Goal: Information Seeking & Learning: Learn about a topic

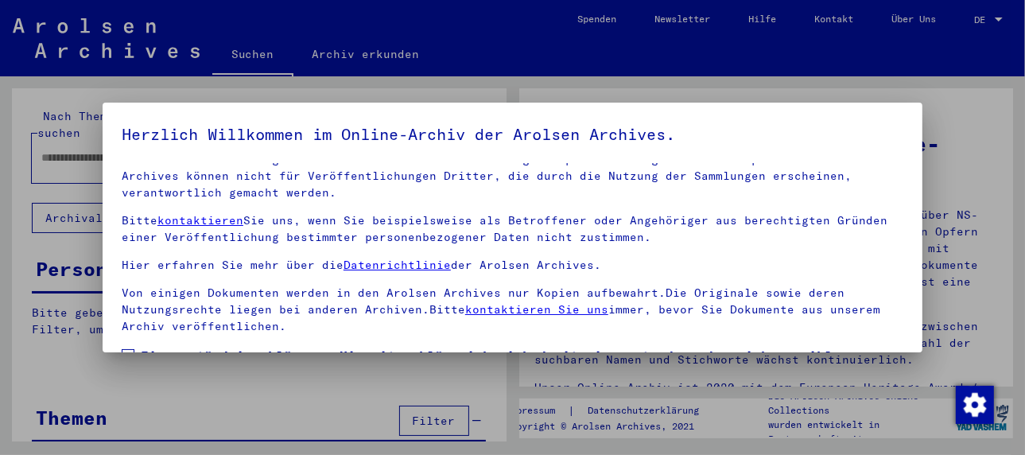
scroll to position [125, 0]
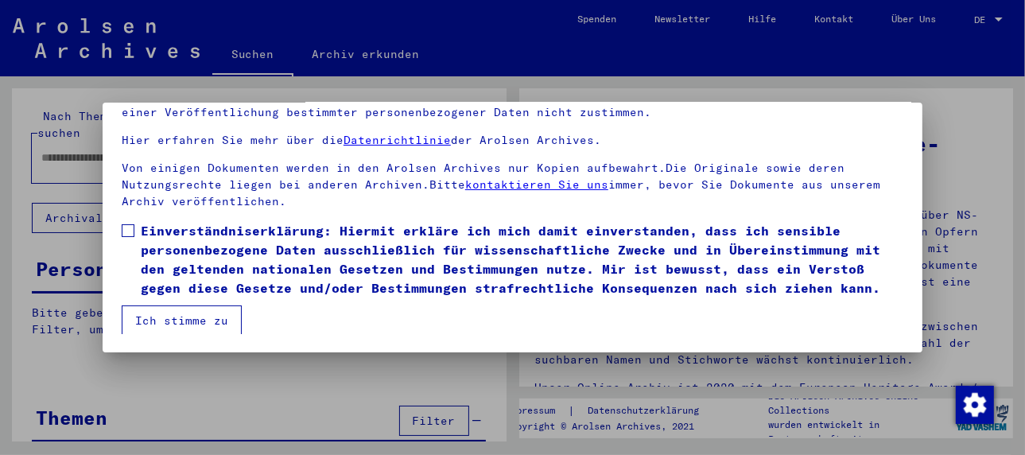
click at [134, 228] on label "Einverständniserklärung: Hiermit erkläre ich mich damit einverstanden, dass ich…" at bounding box center [513, 259] width 782 height 76
click at [177, 309] on button "Ich stimme zu" at bounding box center [182, 320] width 120 height 30
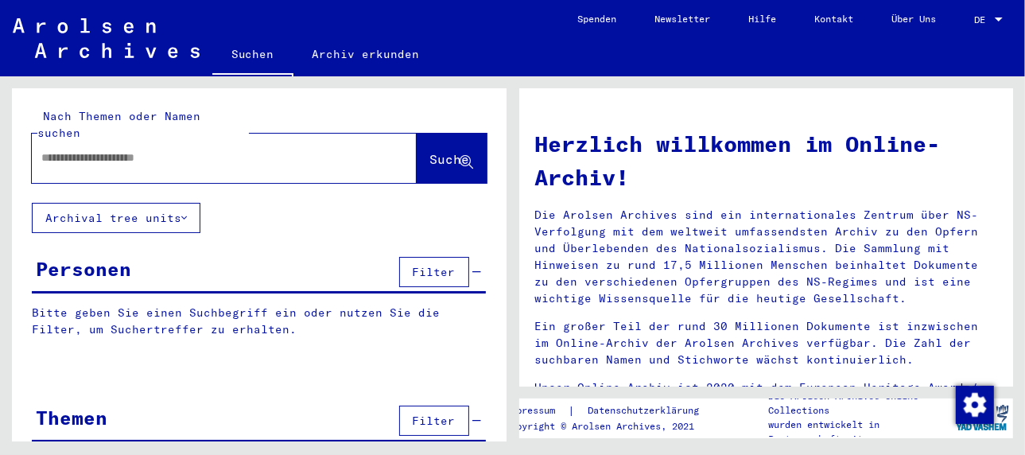
click at [130, 150] on input "text" at bounding box center [205, 158] width 328 height 17
type input "**********"
click at [430, 151] on span "Suche" at bounding box center [450, 159] width 40 height 16
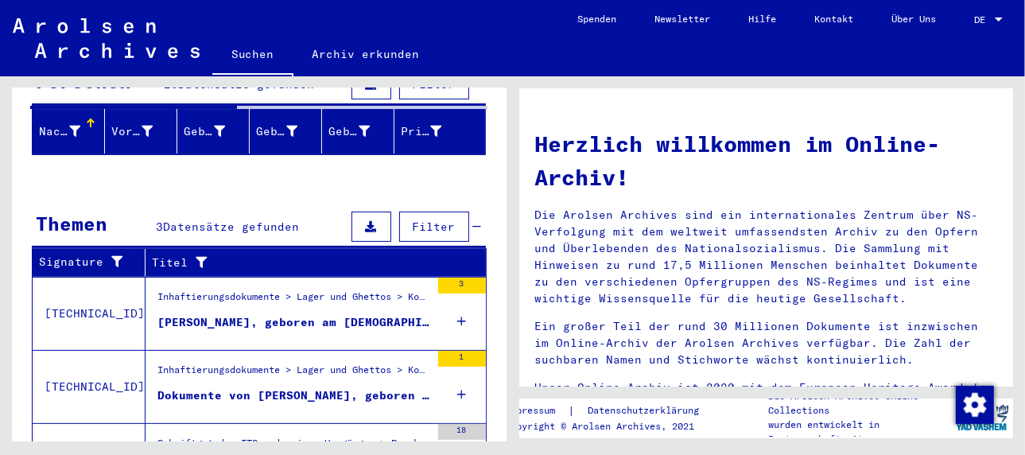
scroll to position [504, 0]
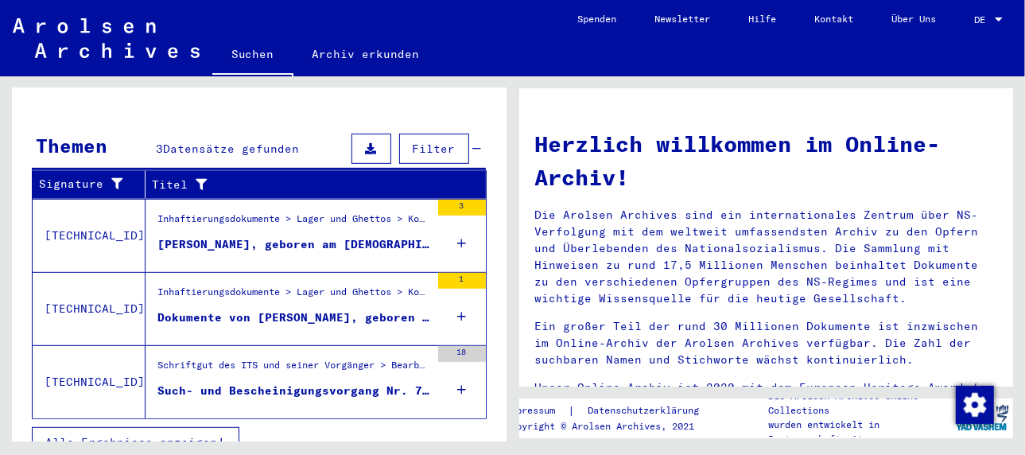
click at [253, 236] on div "[PERSON_NAME], geboren am [DEMOGRAPHIC_DATA]" at bounding box center [294, 244] width 273 height 17
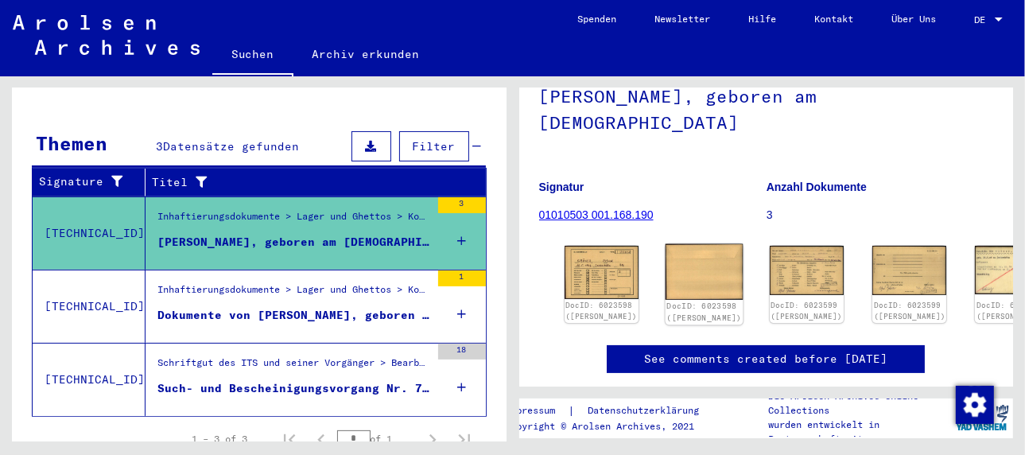
scroll to position [159, 0]
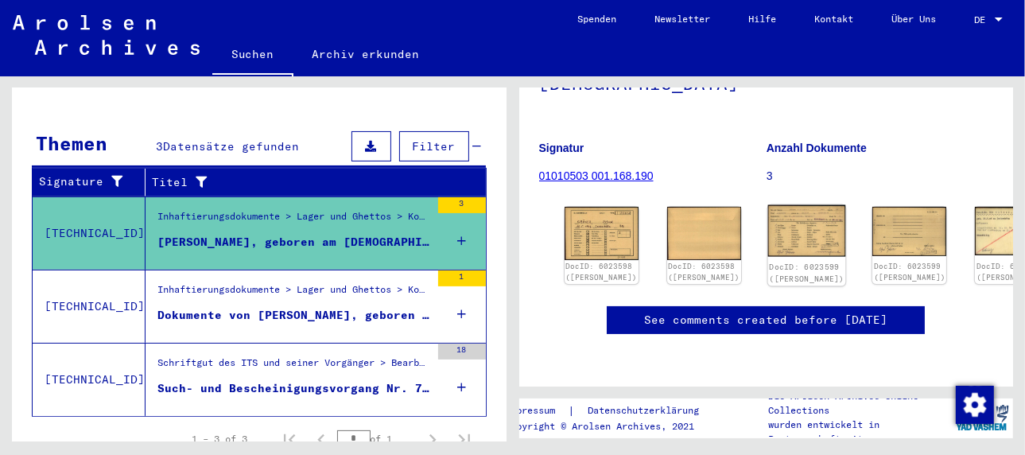
click at [769, 220] on img at bounding box center [808, 231] width 78 height 52
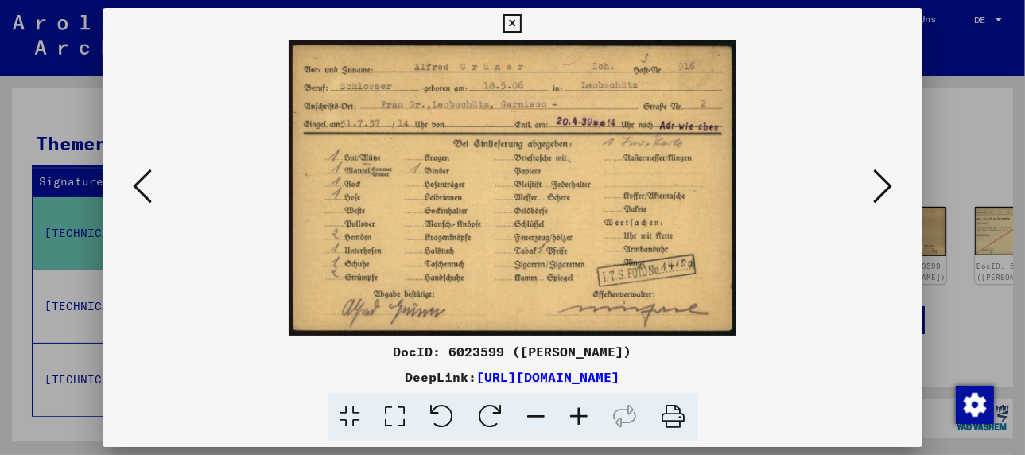
click at [670, 413] on icon at bounding box center [674, 417] width 49 height 49
click at [886, 180] on icon at bounding box center [883, 186] width 19 height 38
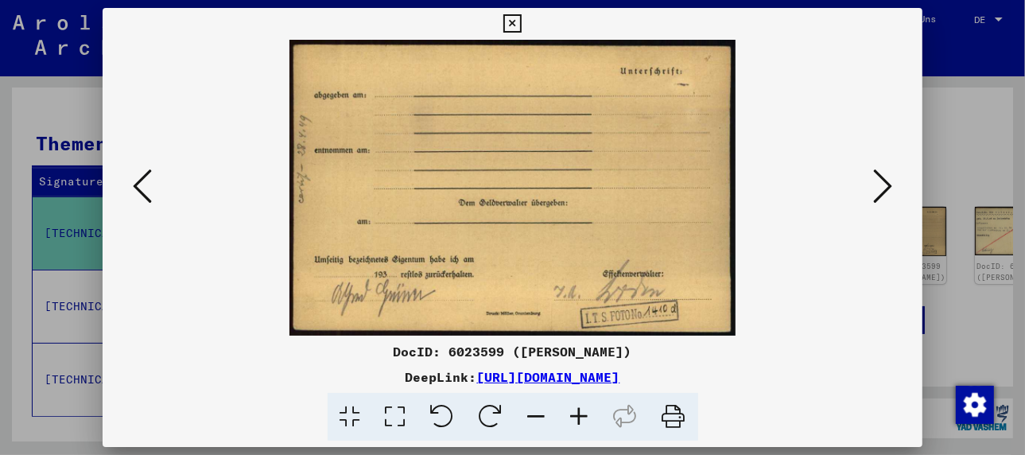
click at [886, 180] on icon at bounding box center [883, 186] width 19 height 38
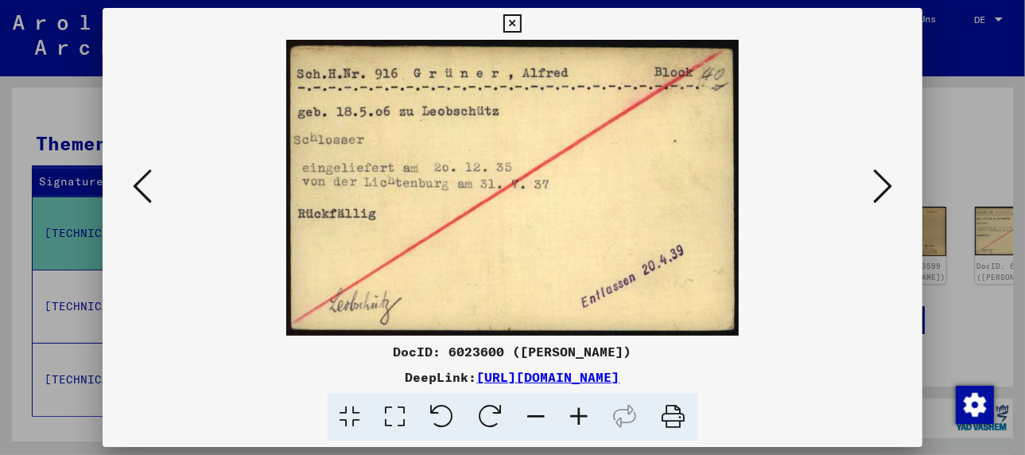
click at [680, 411] on icon at bounding box center [674, 417] width 49 height 49
click at [883, 193] on icon at bounding box center [883, 186] width 19 height 38
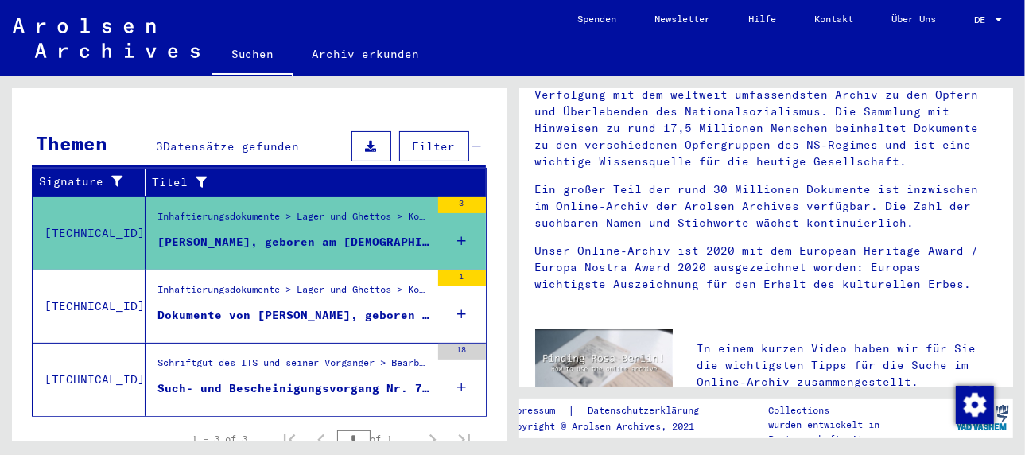
scroll to position [159, 0]
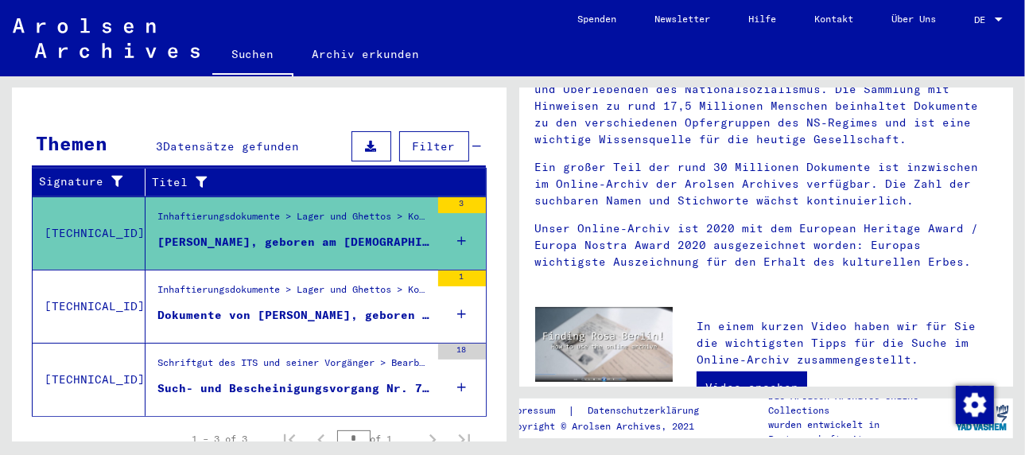
click at [270, 234] on div "[PERSON_NAME], geboren am [DEMOGRAPHIC_DATA]" at bounding box center [294, 242] width 273 height 17
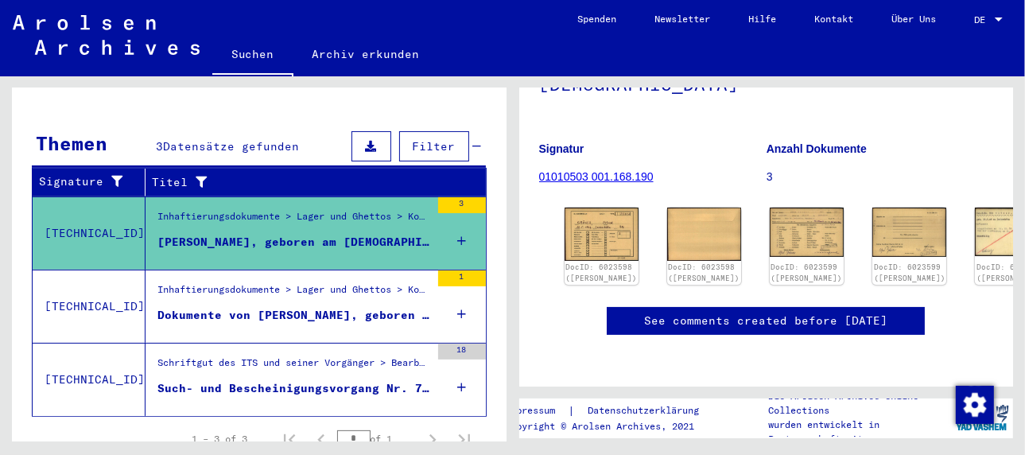
scroll to position [159, 0]
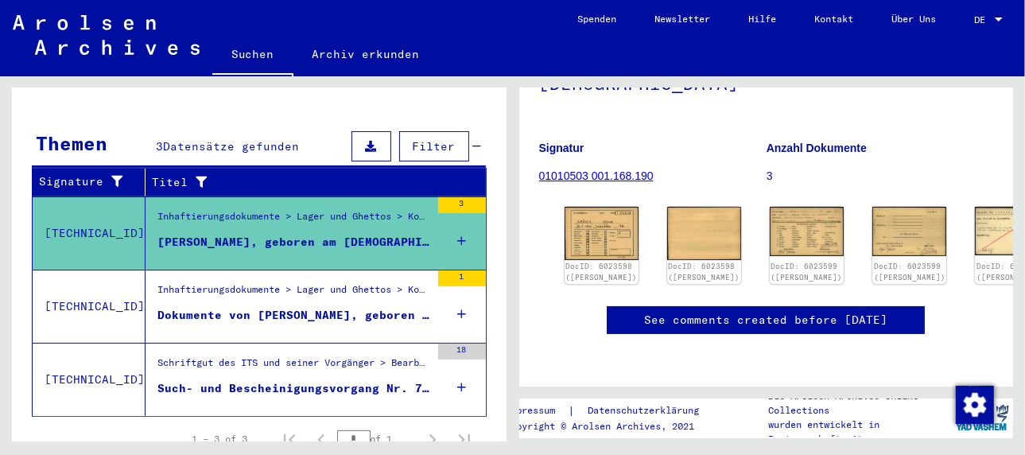
click at [267, 307] on div "Dokumente von [PERSON_NAME], geboren am [DEMOGRAPHIC_DATA]" at bounding box center [294, 315] width 273 height 17
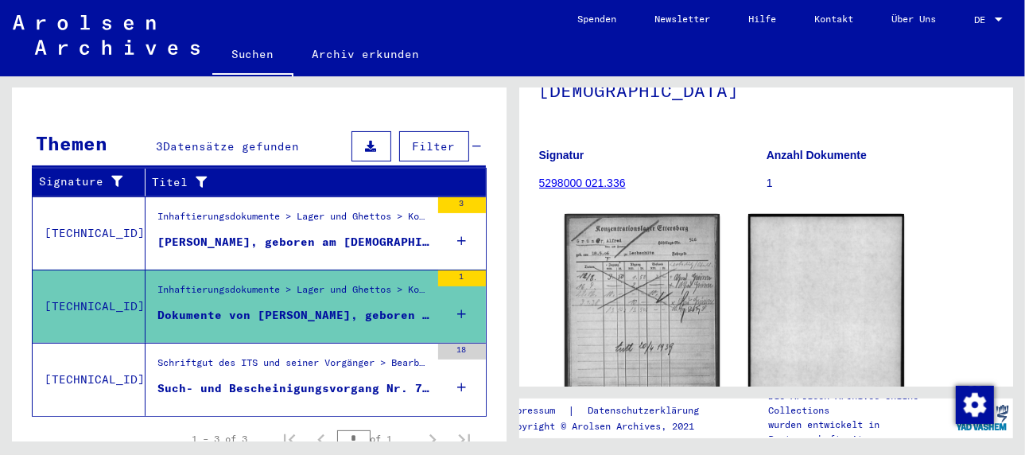
scroll to position [239, 0]
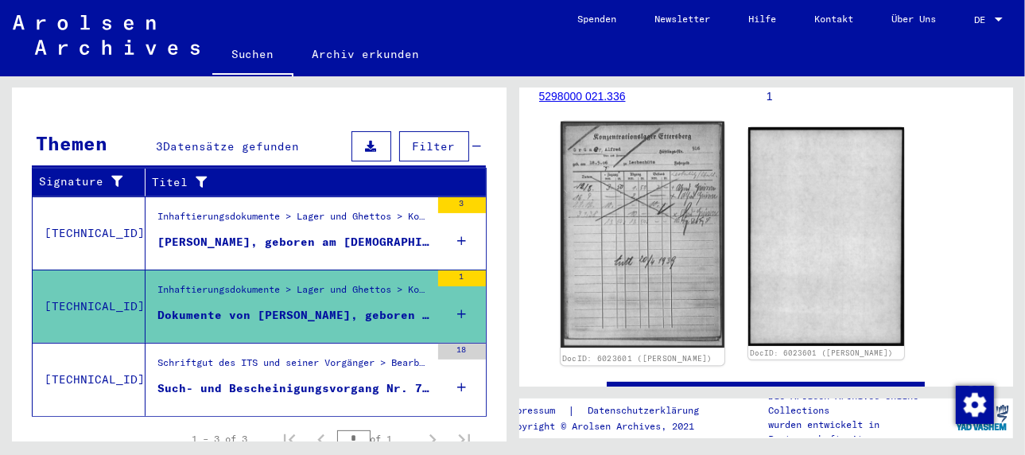
drag, startPoint x: 640, startPoint y: 239, endPoint x: 618, endPoint y: 267, distance: 35.7
click at [618, 267] on img at bounding box center [643, 235] width 164 height 227
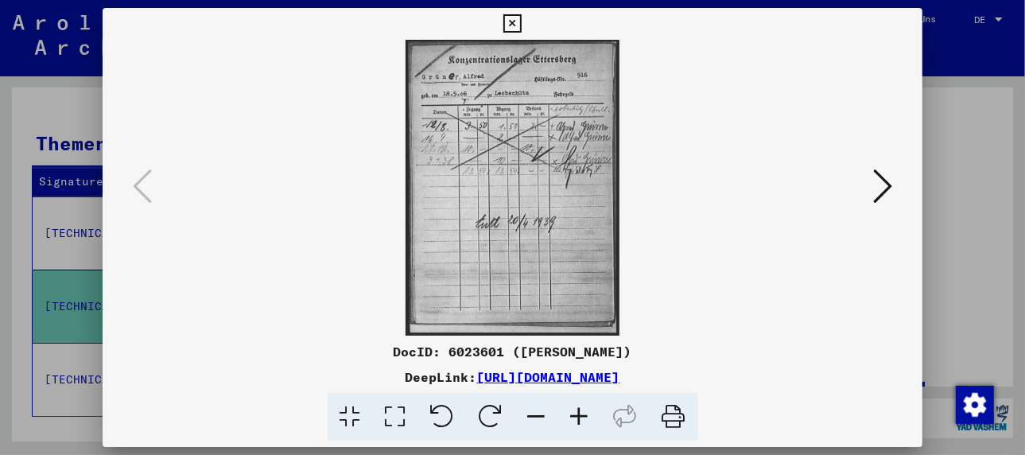
click at [671, 409] on icon at bounding box center [674, 417] width 49 height 49
click at [885, 186] on icon at bounding box center [883, 186] width 19 height 38
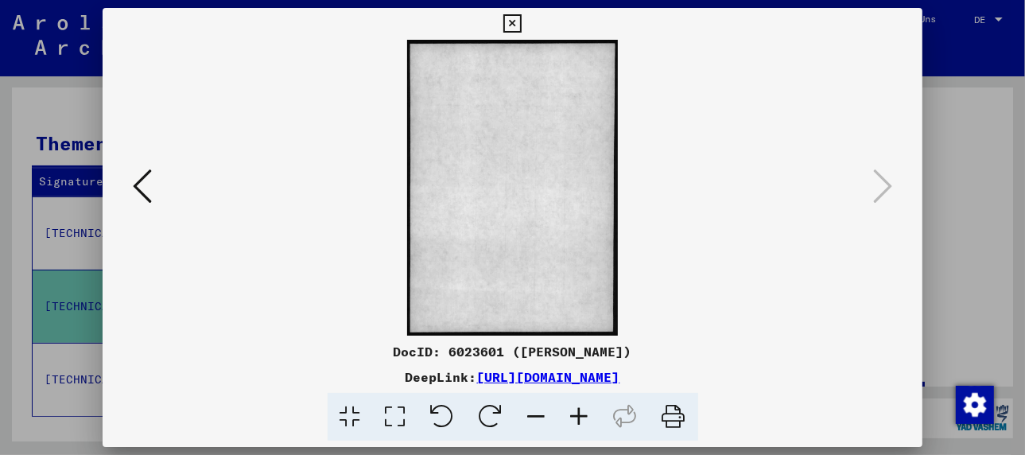
click at [146, 190] on icon at bounding box center [142, 186] width 19 height 38
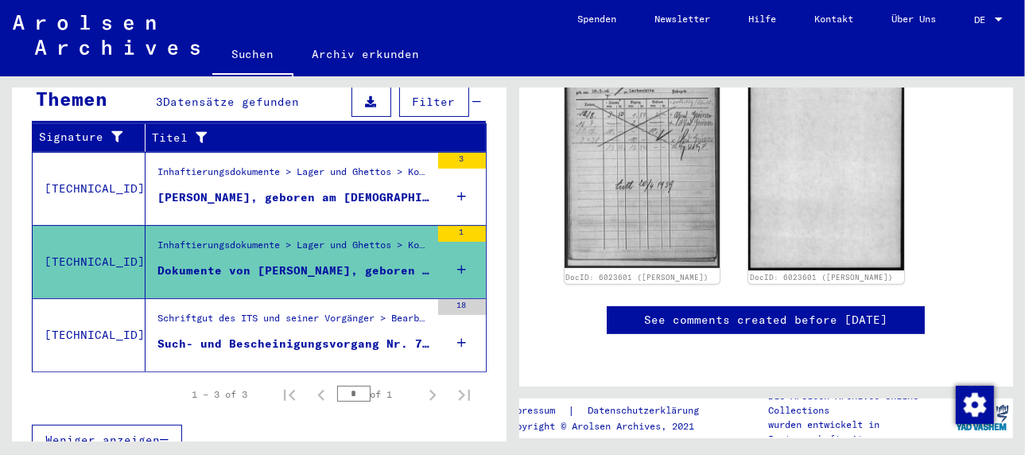
scroll to position [477, 0]
click at [294, 336] on div "Such- und Bescheinigungsvorgang Nr. 77.310 für [PERSON_NAME] geboren [DEMOGRAPH…" at bounding box center [294, 344] width 273 height 17
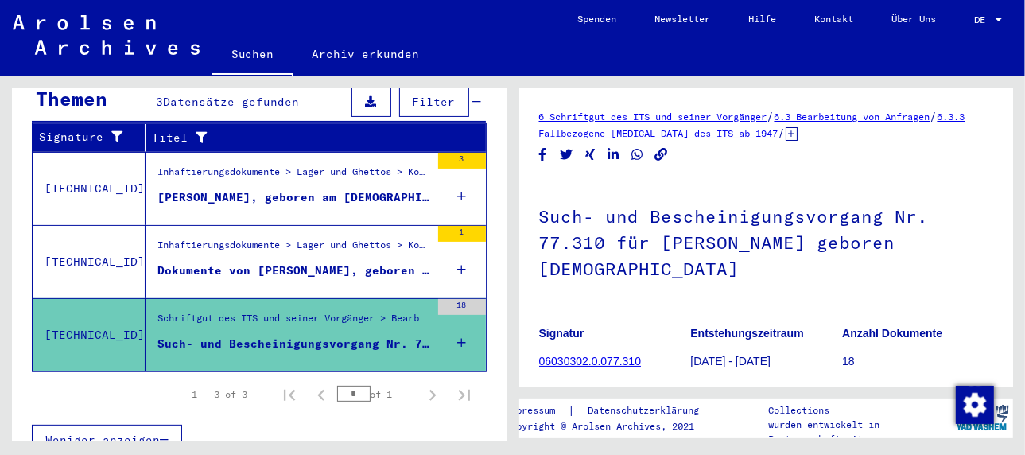
click at [630, 115] on link "6 Schriftgut des ITS und seiner Vorgänger" at bounding box center [653, 117] width 228 height 12
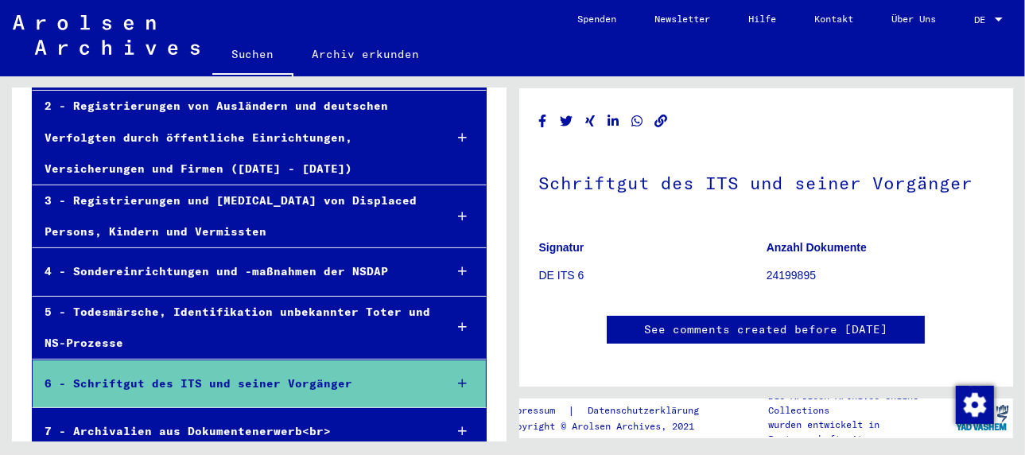
scroll to position [120, 0]
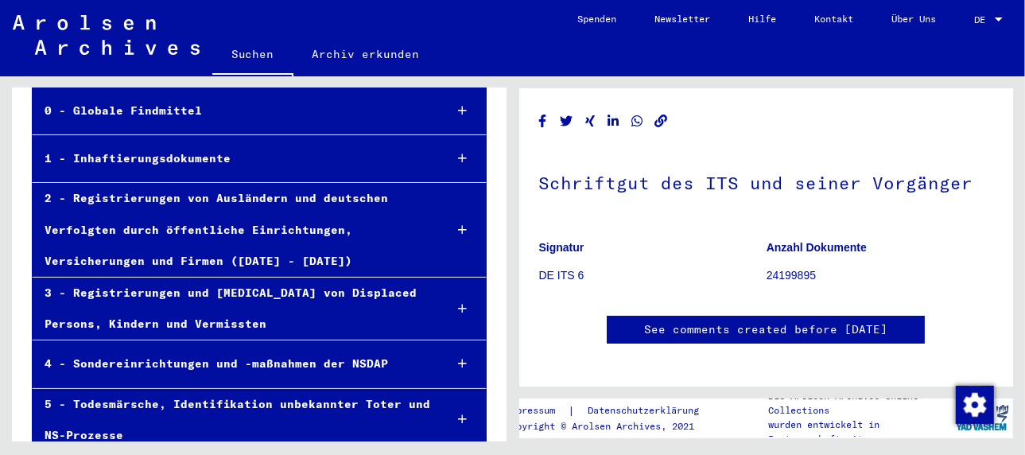
click at [170, 154] on div "1 - Inhaftierungsdokumente" at bounding box center [232, 158] width 399 height 31
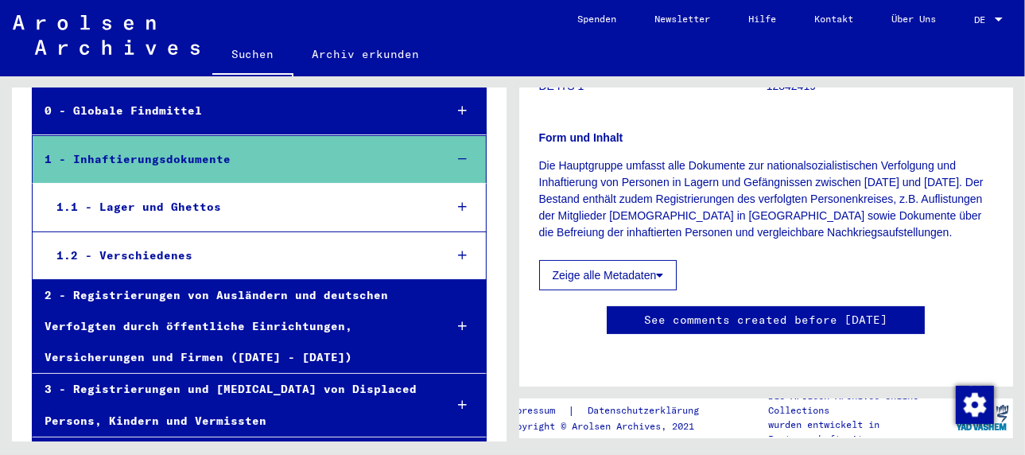
scroll to position [796, 0]
click at [118, 207] on div "1.1 - Lager und Ghettos" at bounding box center [238, 207] width 387 height 31
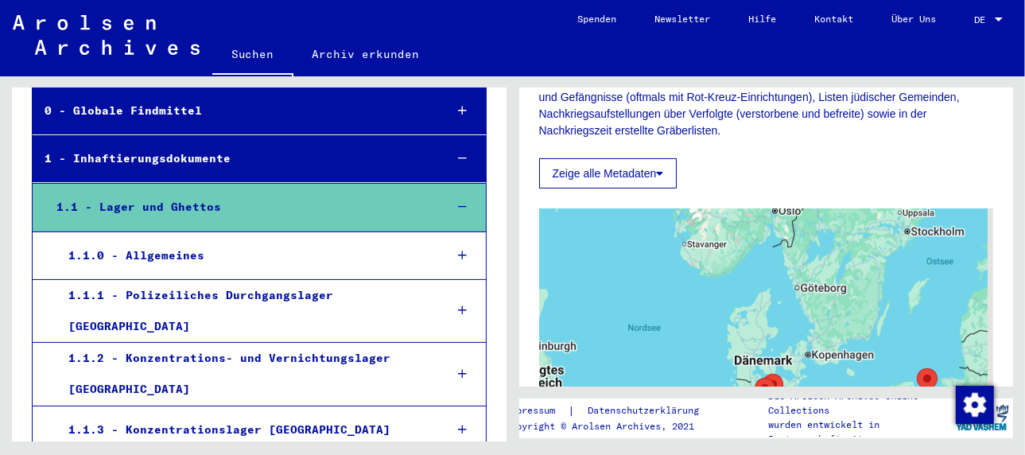
scroll to position [398, 0]
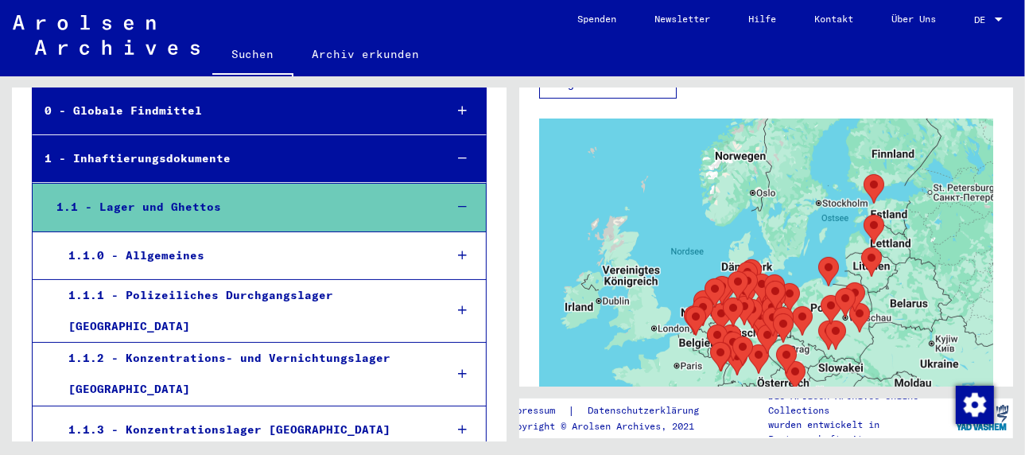
click at [329, 343] on div "1.1.2 - Konzentrations- und Vernichtungslager [GEOGRAPHIC_DATA]" at bounding box center [244, 374] width 376 height 62
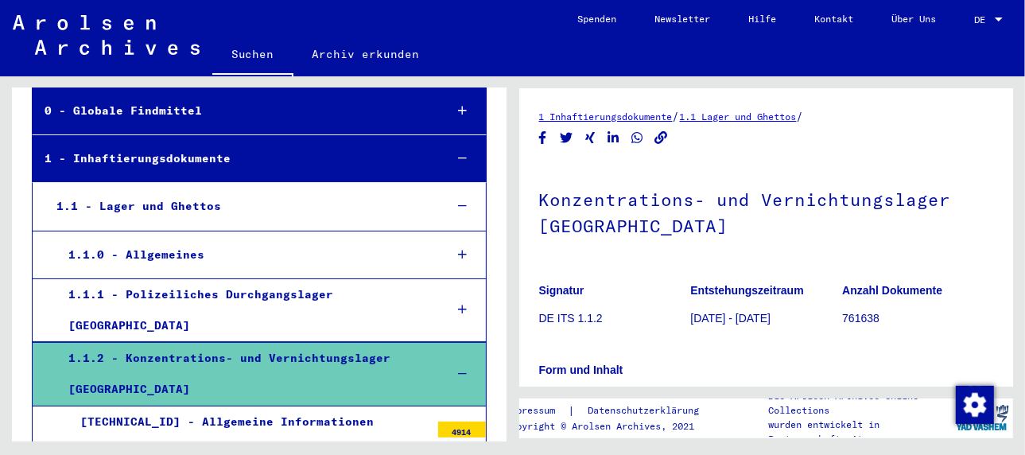
click at [652, 119] on link "1 Inhaftierungsdokumente" at bounding box center [606, 117] width 134 height 12
click at [737, 116] on link "1.1 Lager und Ghettos" at bounding box center [738, 117] width 117 height 12
click at [621, 117] on link "1 Inhaftierungsdokumente" at bounding box center [606, 117] width 134 height 12
click at [737, 113] on link "1.1 Lager und Ghettos" at bounding box center [738, 117] width 117 height 12
